Goal: Task Accomplishment & Management: Use online tool/utility

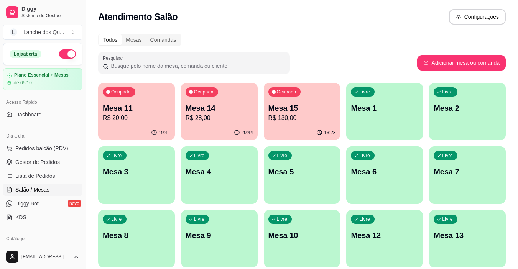
click at [215, 103] on p "Mesa 14" at bounding box center [219, 108] width 67 height 11
click at [135, 117] on p "R$ 20,00" at bounding box center [136, 117] width 67 height 9
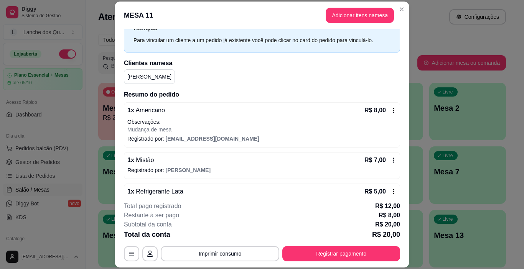
scroll to position [77, 0]
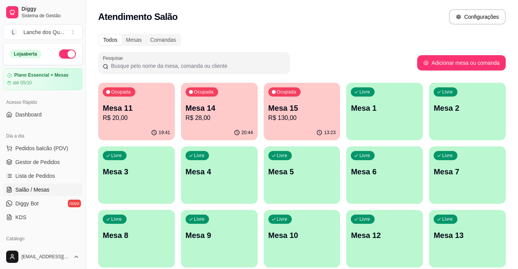
click at [351, 121] on div "Livre Mesa 1" at bounding box center [384, 107] width 77 height 48
click at [210, 126] on div "20:57" at bounding box center [219, 132] width 77 height 15
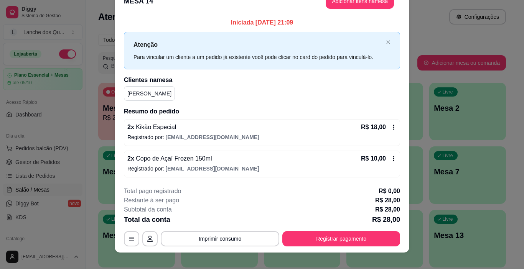
scroll to position [23, 0]
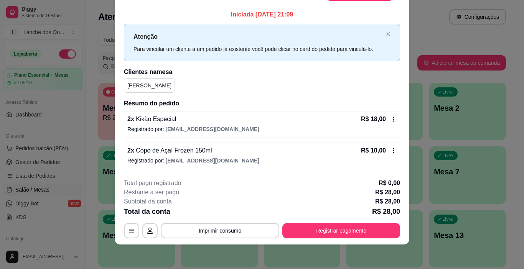
click at [330, 230] on button "Registrar pagamento" at bounding box center [341, 230] width 118 height 15
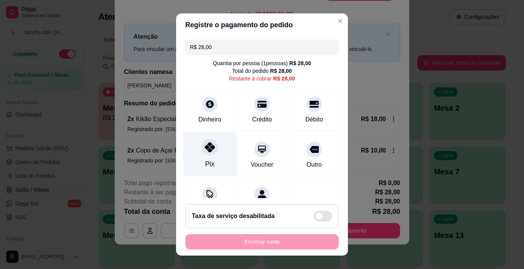
click at [207, 153] on div at bounding box center [209, 147] width 17 height 17
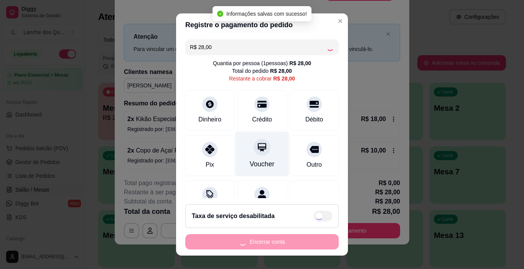
type input "R$ 0,00"
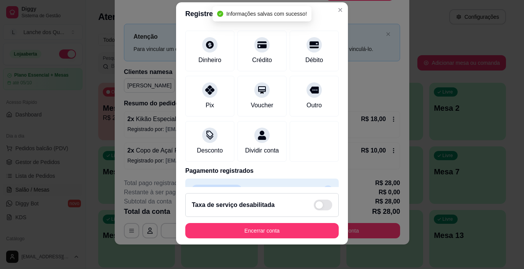
scroll to position [67, 0]
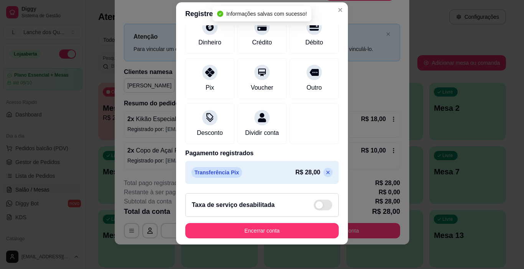
click at [287, 220] on footer "Taxa de serviço desabilitada Encerrar conta" at bounding box center [262, 215] width 172 height 57
click at [286, 235] on button "Encerrar conta" at bounding box center [261, 230] width 153 height 15
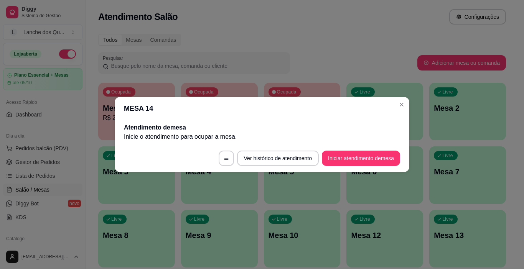
scroll to position [0, 0]
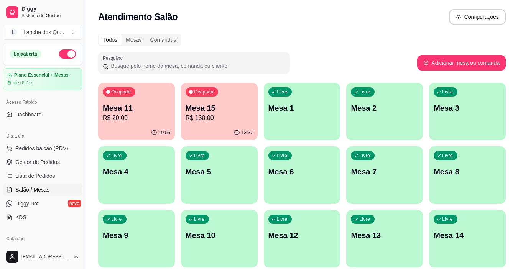
click at [214, 121] on p "R$ 130,00" at bounding box center [219, 117] width 67 height 9
click at [148, 113] on p "R$ 20,00" at bounding box center [137, 117] width 66 height 9
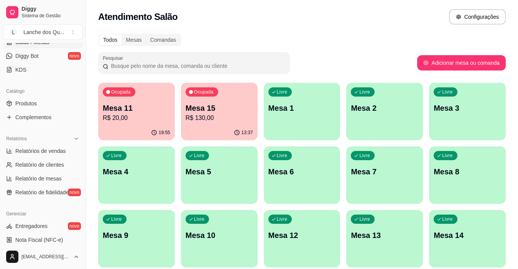
scroll to position [153, 0]
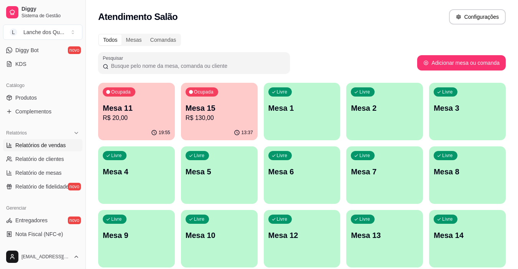
click at [49, 147] on span "Relatórios de vendas" at bounding box center [40, 145] width 51 height 8
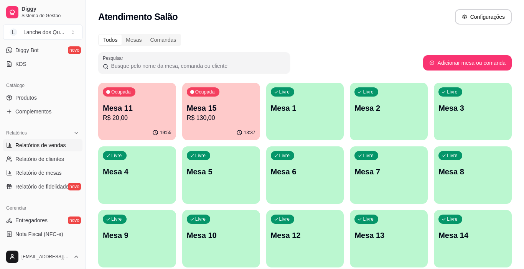
select select "ALL"
select select "0"
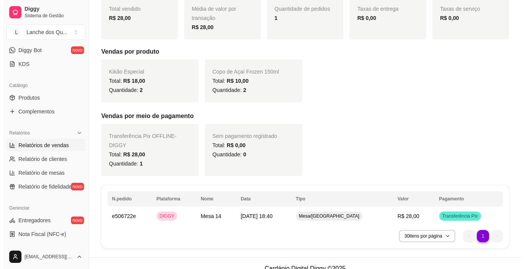
scroll to position [117, 0]
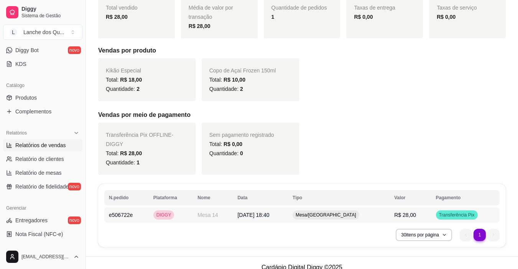
click at [385, 207] on td "Mesa/[GEOGRAPHIC_DATA]" at bounding box center [339, 214] width 102 height 15
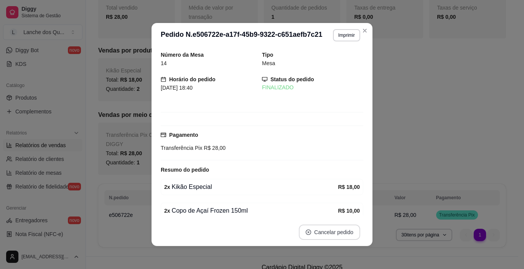
click at [338, 230] on button "Cancelar pedido" at bounding box center [329, 232] width 61 height 15
click at [302, 149] on div "Transferência Pix R$ 28,00" at bounding box center [262, 148] width 202 height 8
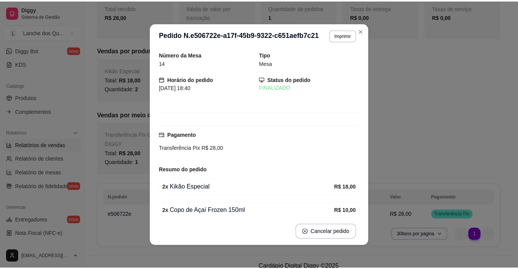
scroll to position [33, 0]
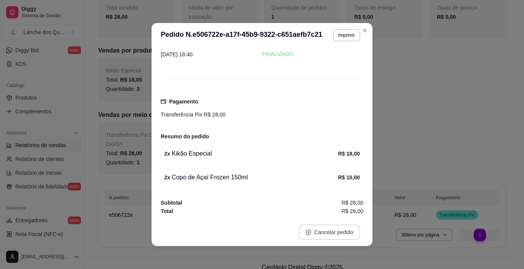
click at [342, 226] on button "Cancelar pedido" at bounding box center [329, 232] width 61 height 15
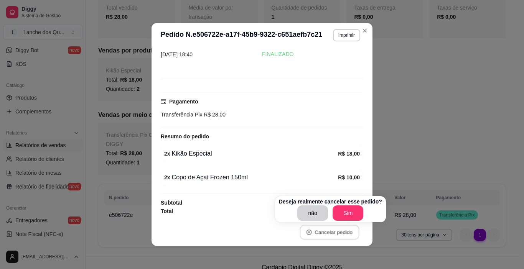
click at [339, 212] on button "Sim" at bounding box center [347, 212] width 31 height 15
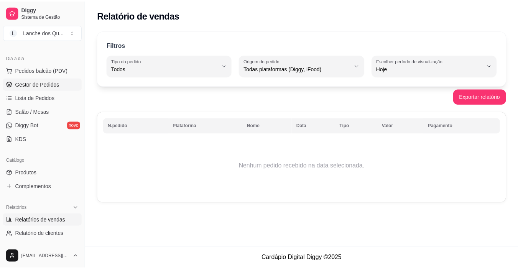
scroll to position [77, 0]
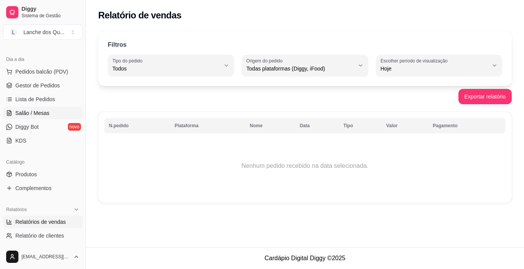
click at [37, 113] on span "Salão / Mesas" at bounding box center [32, 113] width 34 height 8
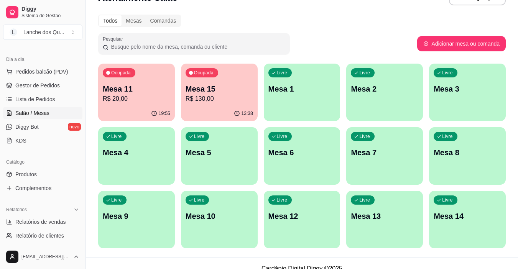
scroll to position [30, 0]
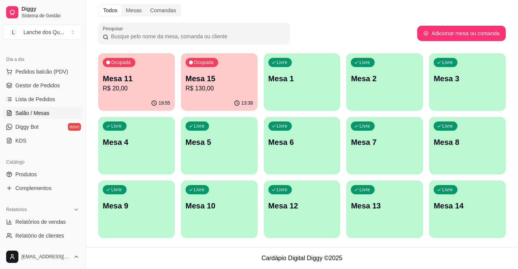
click at [304, 87] on div "Livre Mesa 1" at bounding box center [302, 77] width 77 height 48
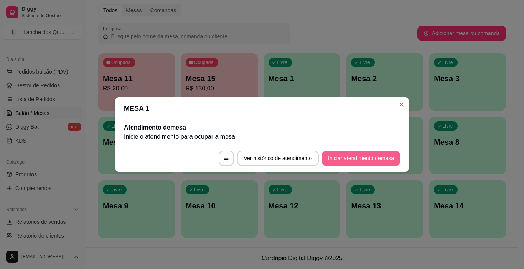
click at [359, 157] on button "Iniciar atendimento de mesa" at bounding box center [361, 158] width 78 height 15
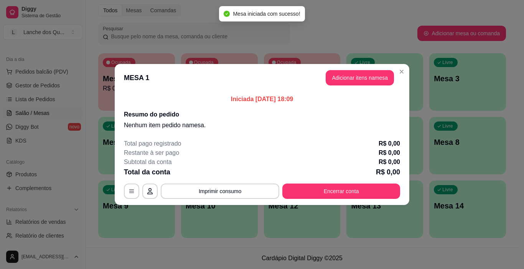
click at [376, 73] on button "Adicionar itens na mesa" at bounding box center [359, 77] width 68 height 15
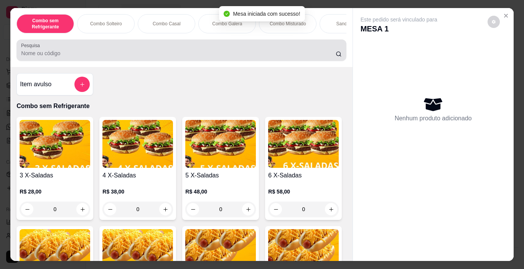
click at [226, 49] on div at bounding box center [181, 50] width 320 height 15
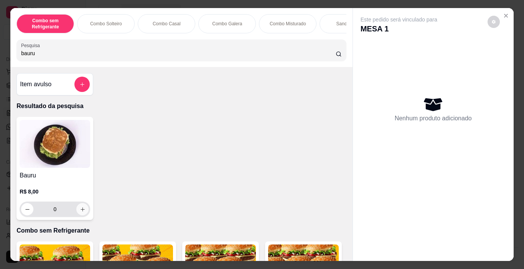
type input "bauru"
click at [80, 212] on icon "increase-product-quantity" at bounding box center [83, 210] width 6 height 6
type input "1"
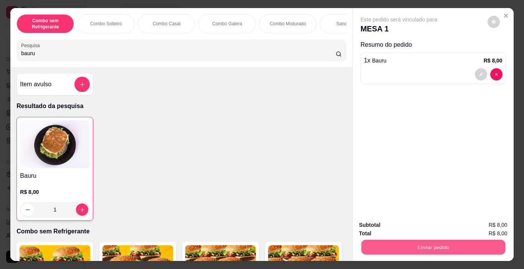
click at [425, 241] on button "Enviar pedido" at bounding box center [433, 247] width 144 height 15
click at [407, 226] on button "Não registrar e enviar pedido" at bounding box center [408, 225] width 80 height 15
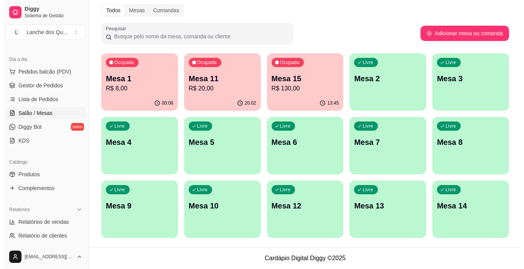
scroll to position [0, 0]
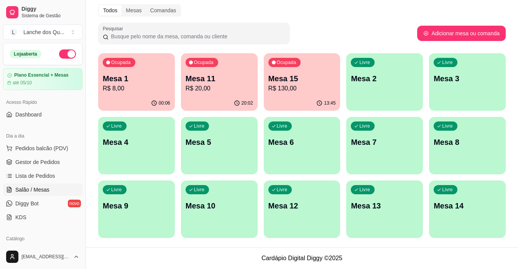
click at [371, 83] on p "Mesa 2" at bounding box center [384, 78] width 67 height 11
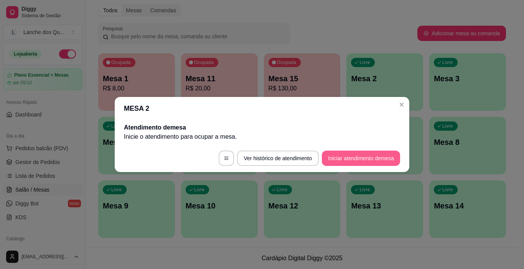
click at [347, 156] on button "Iniciar atendimento de mesa" at bounding box center [361, 158] width 78 height 15
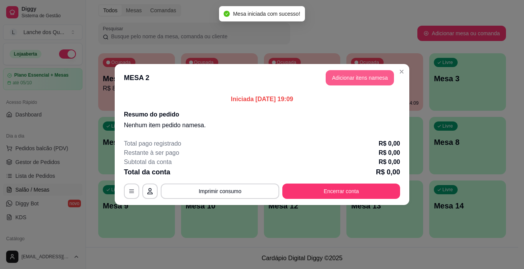
click at [360, 77] on button "Adicionar itens na mesa" at bounding box center [359, 77] width 68 height 15
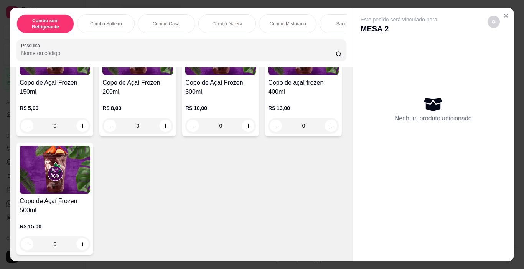
scroll to position [2338, 0]
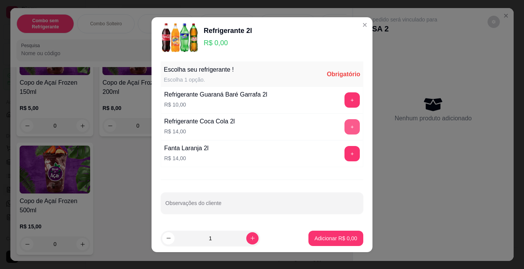
click at [344, 128] on button "+" at bounding box center [351, 126] width 15 height 15
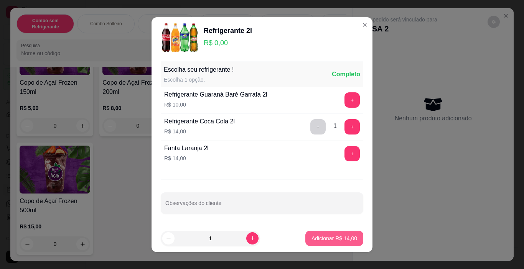
click at [339, 241] on p "Adicionar R$ 14,00" at bounding box center [334, 239] width 46 height 8
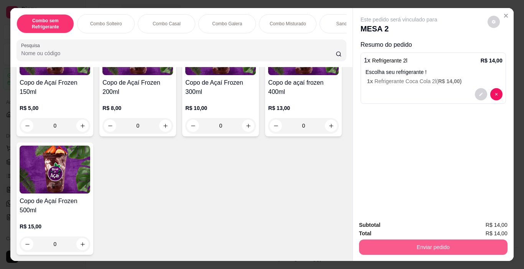
click at [396, 248] on button "Enviar pedido" at bounding box center [433, 247] width 148 height 15
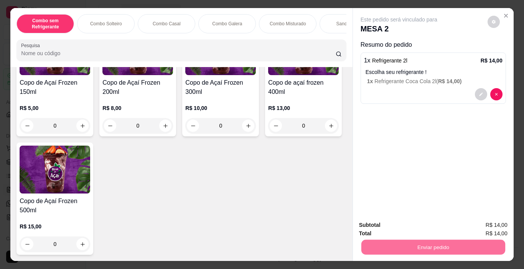
click at [460, 225] on button "Sim, quero registrar" at bounding box center [479, 225] width 57 height 15
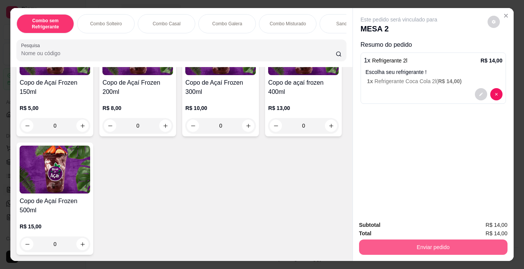
click at [395, 245] on button "Enviar pedido" at bounding box center [433, 247] width 148 height 15
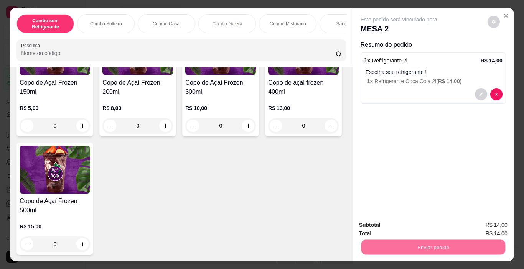
click at [415, 225] on button "Não registrar e enviar pedido" at bounding box center [408, 225] width 80 height 15
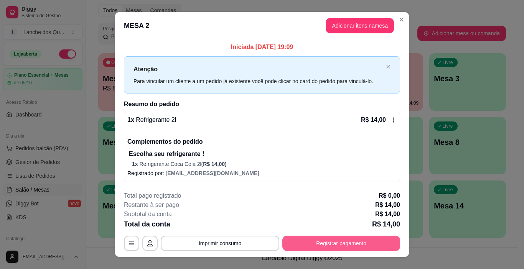
click at [317, 242] on button "Registrar pagamento" at bounding box center [341, 243] width 118 height 15
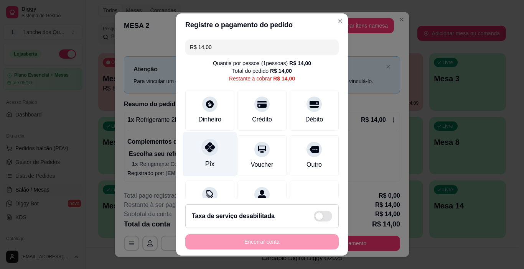
click at [209, 153] on div at bounding box center [209, 147] width 17 height 17
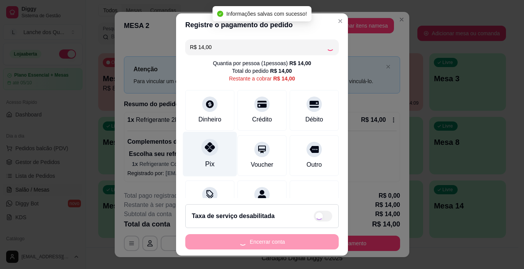
type input "R$ 0,00"
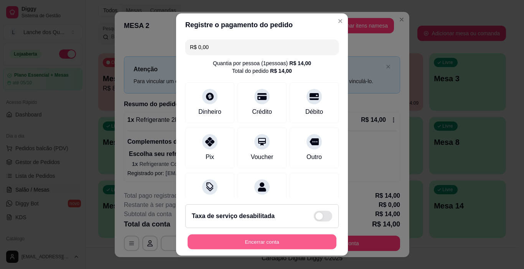
click at [245, 237] on button "Encerrar conta" at bounding box center [261, 242] width 149 height 15
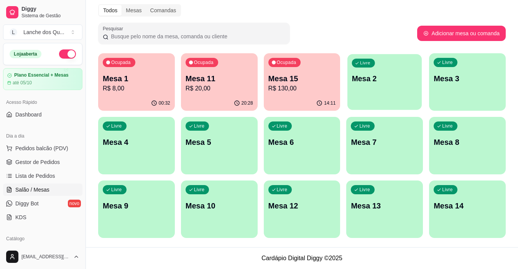
click at [415, 68] on div "Livre Mesa 2" at bounding box center [384, 77] width 74 height 47
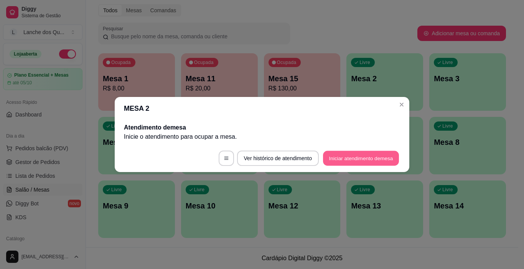
click at [357, 156] on button "Iniciar atendimento de mesa" at bounding box center [361, 158] width 76 height 15
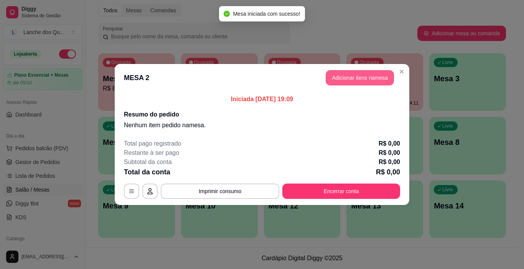
click at [356, 76] on button "Adicionar itens na mesa" at bounding box center [359, 77] width 68 height 15
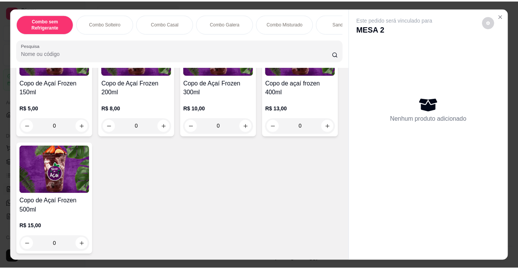
scroll to position [2415, 0]
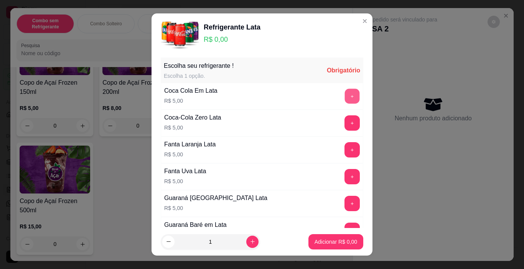
click at [345, 90] on button "+" at bounding box center [352, 96] width 15 height 15
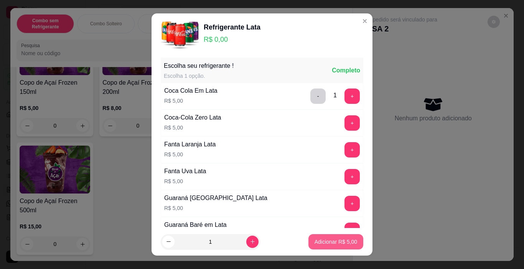
click at [314, 241] on p "Adicionar R$ 5,00" at bounding box center [335, 242] width 43 height 8
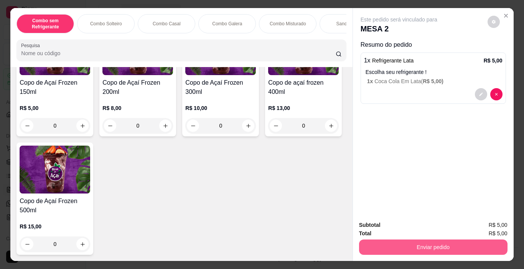
click at [393, 241] on button "Enviar pedido" at bounding box center [433, 247] width 148 height 15
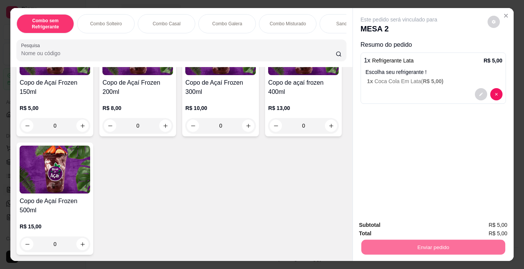
click at [386, 226] on button "Não registrar e enviar pedido" at bounding box center [408, 225] width 80 height 15
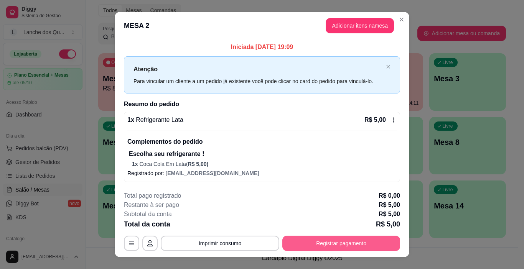
click at [319, 241] on button "Registrar pagamento" at bounding box center [341, 243] width 118 height 15
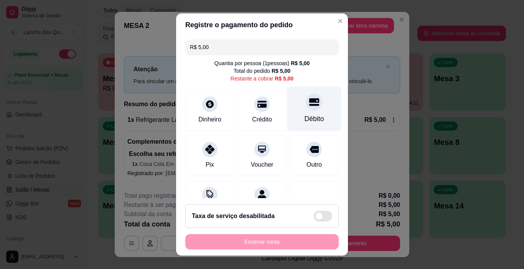
click at [311, 105] on div "Débito" at bounding box center [314, 109] width 54 height 45
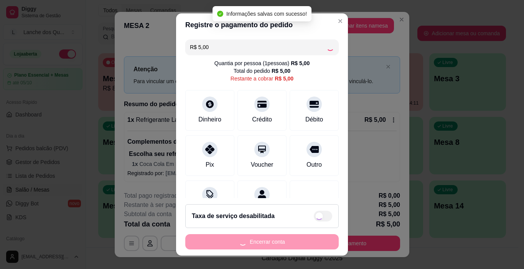
type input "R$ 0,00"
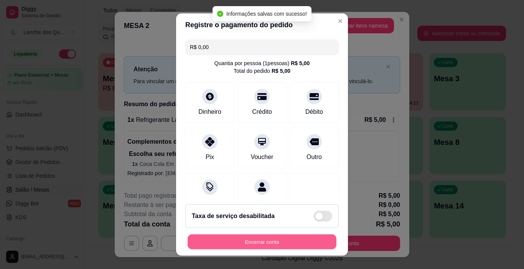
click at [261, 241] on button "Encerrar conta" at bounding box center [261, 242] width 149 height 15
